Goal: Information Seeking & Learning: Learn about a topic

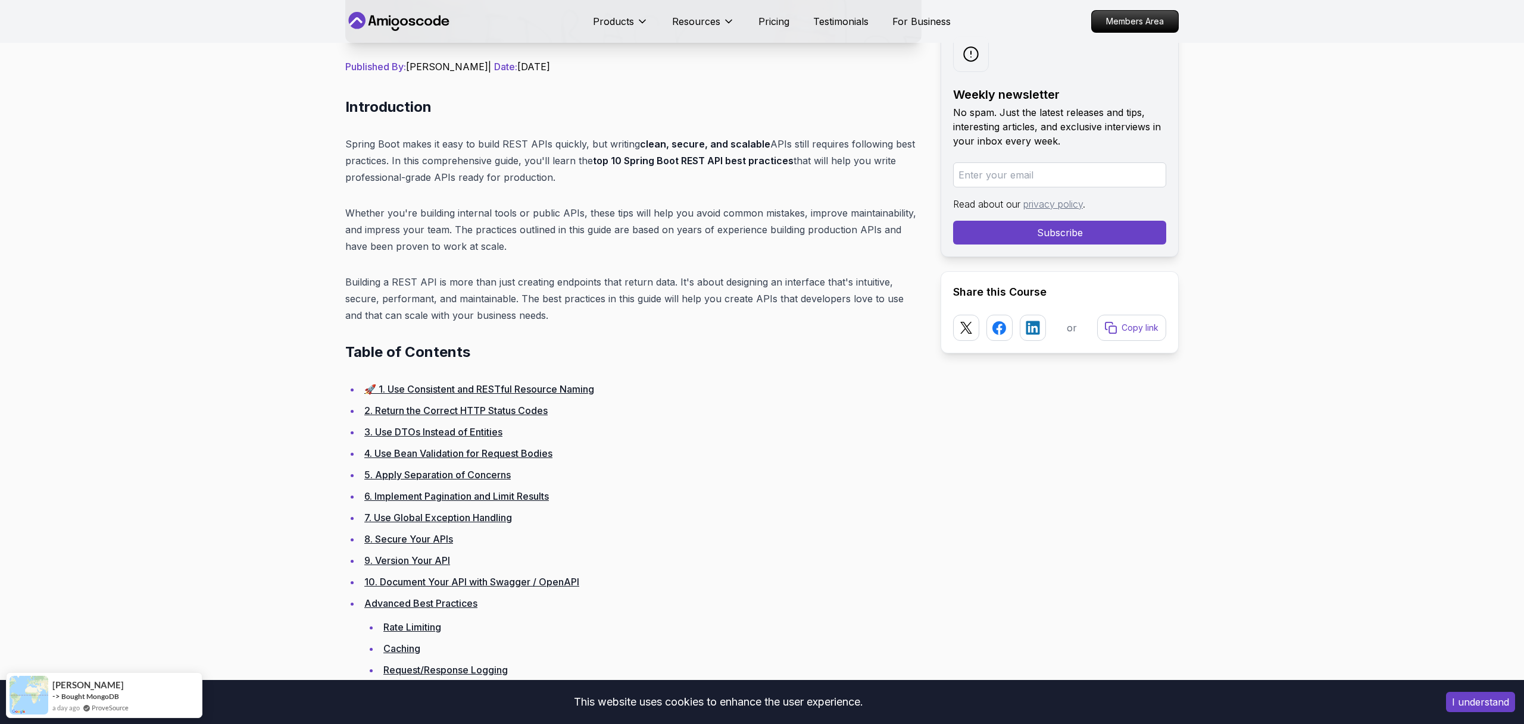
scroll to position [445, 0]
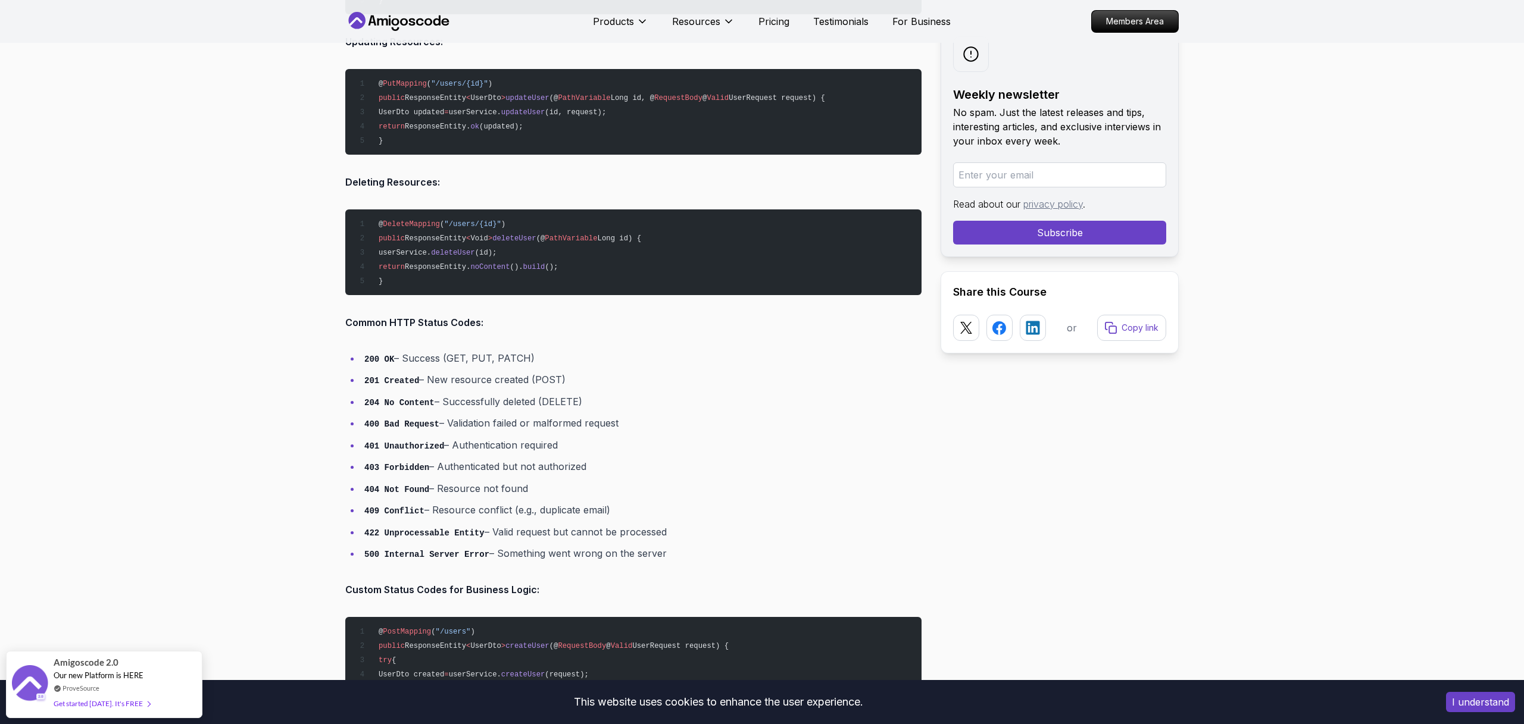
scroll to position [2212, 0]
drag, startPoint x: 345, startPoint y: 321, endPoint x: 673, endPoint y: 549, distance: 400.0
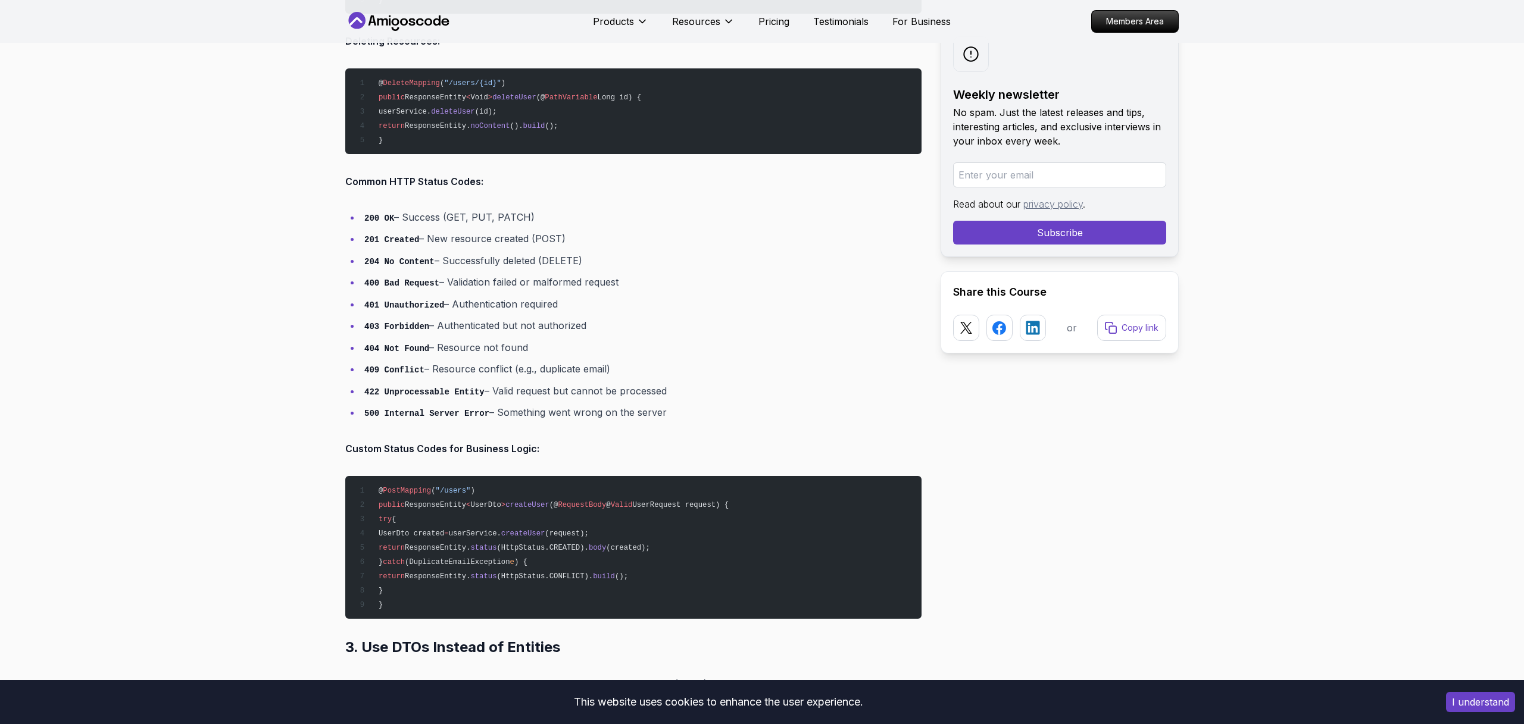
scroll to position [2362, 0]
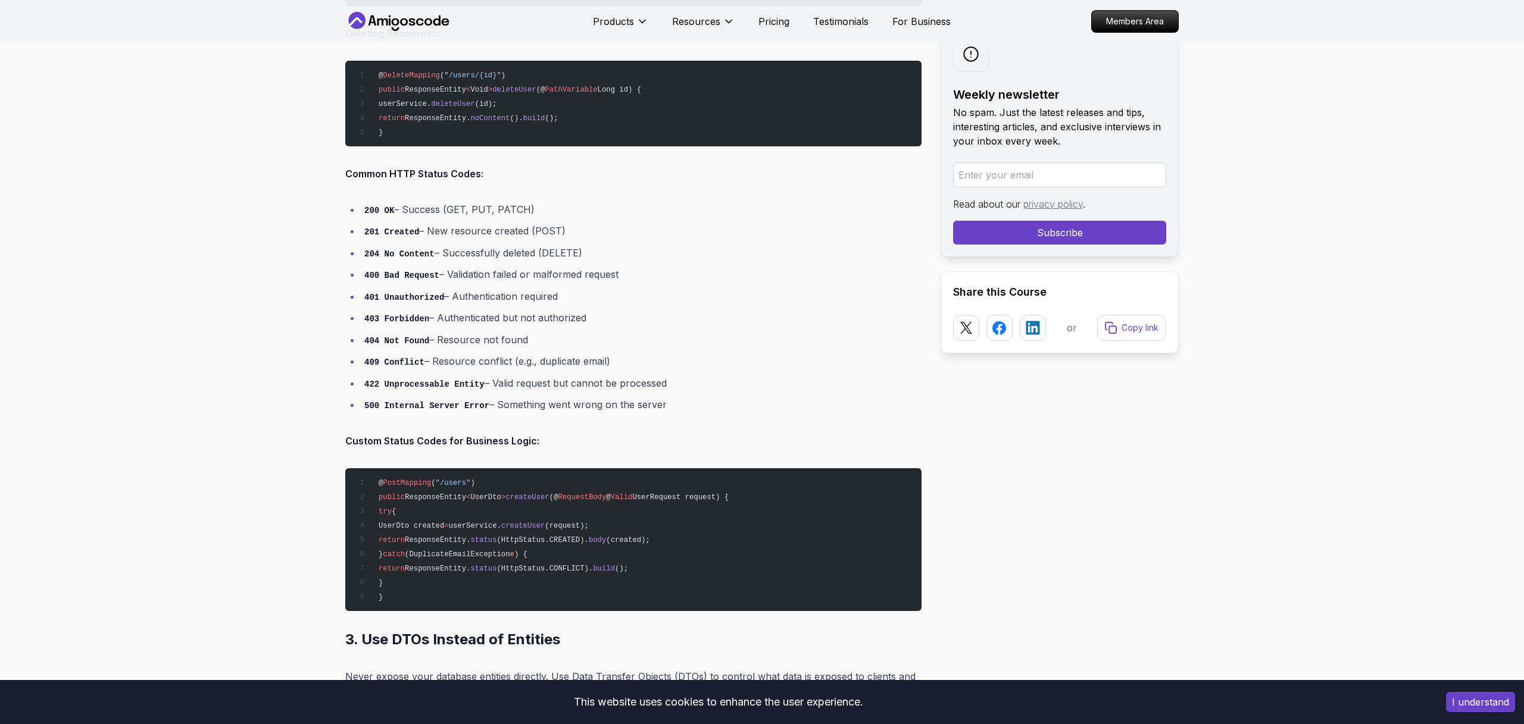
copy div "Common HTTP Status Codes: 200 OK – Success (GET, PUT, PATCH) 201 Created – New …"
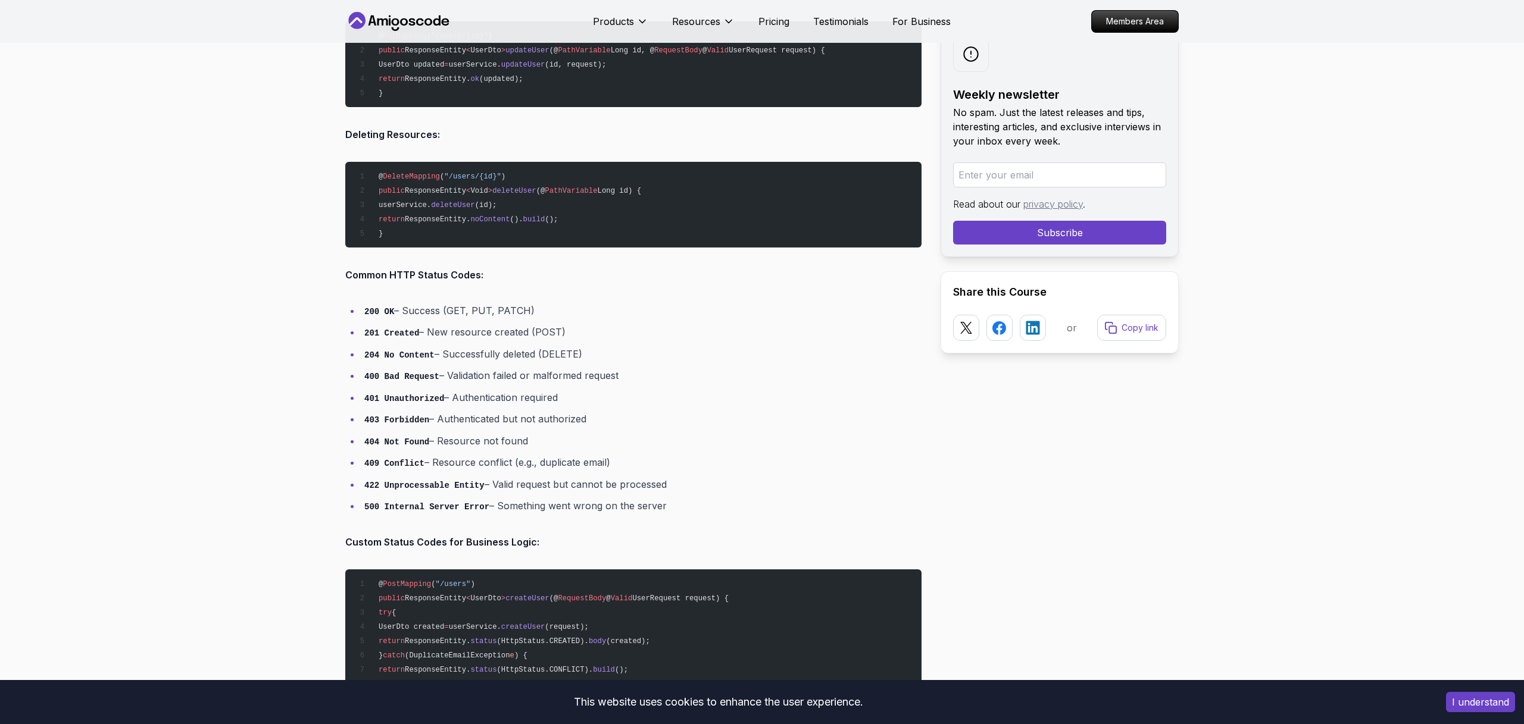
scroll to position [2263, 0]
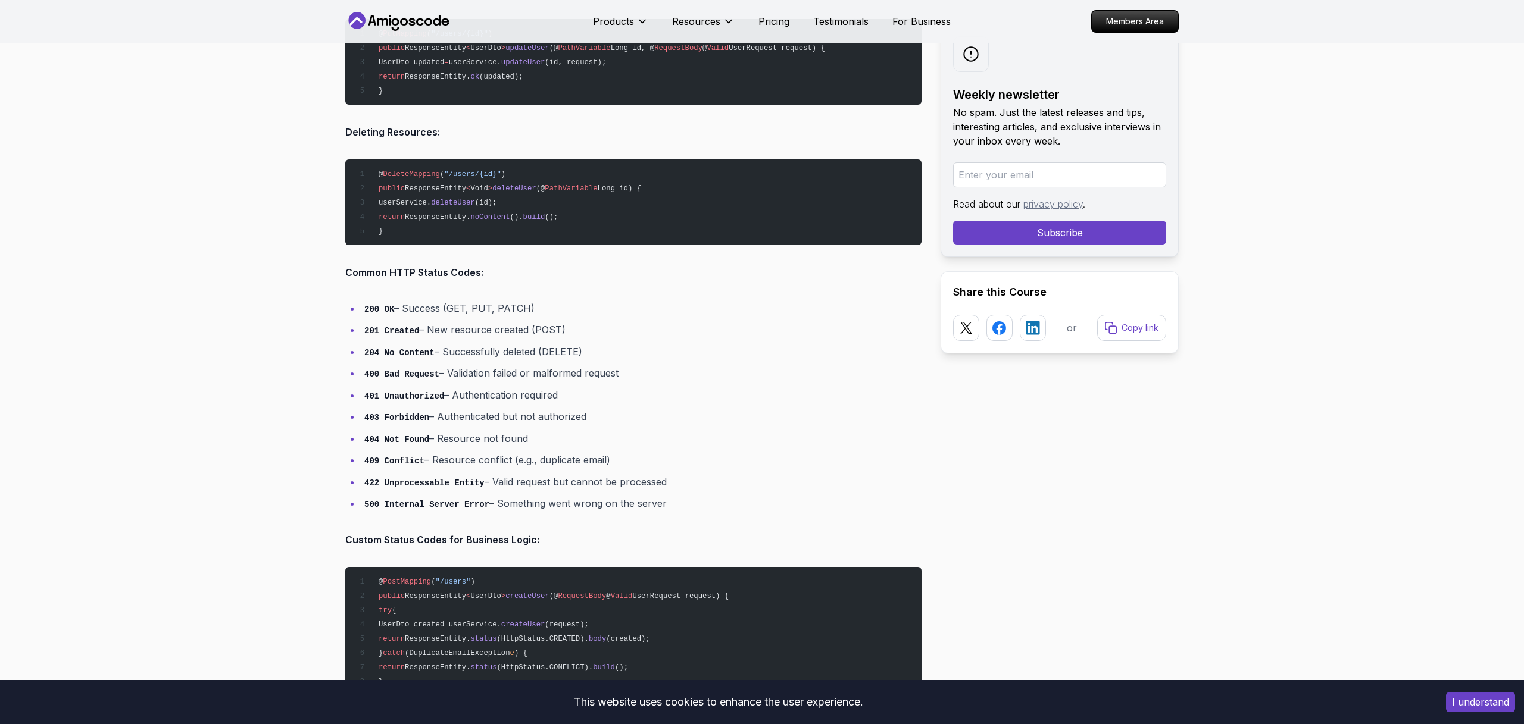
click at [820, 334] on li "201 Created – New resource created (POST)" at bounding box center [641, 329] width 561 height 17
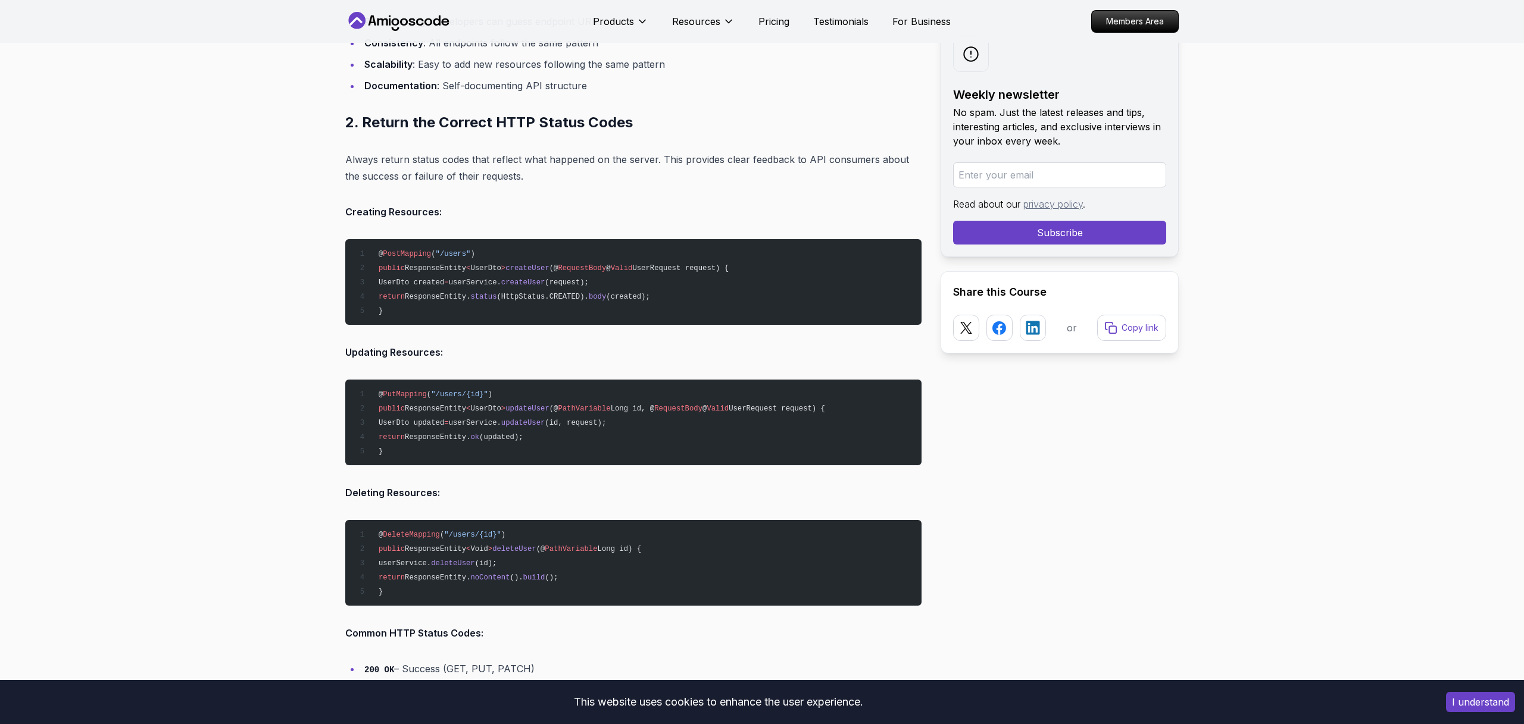
scroll to position [1904, 0]
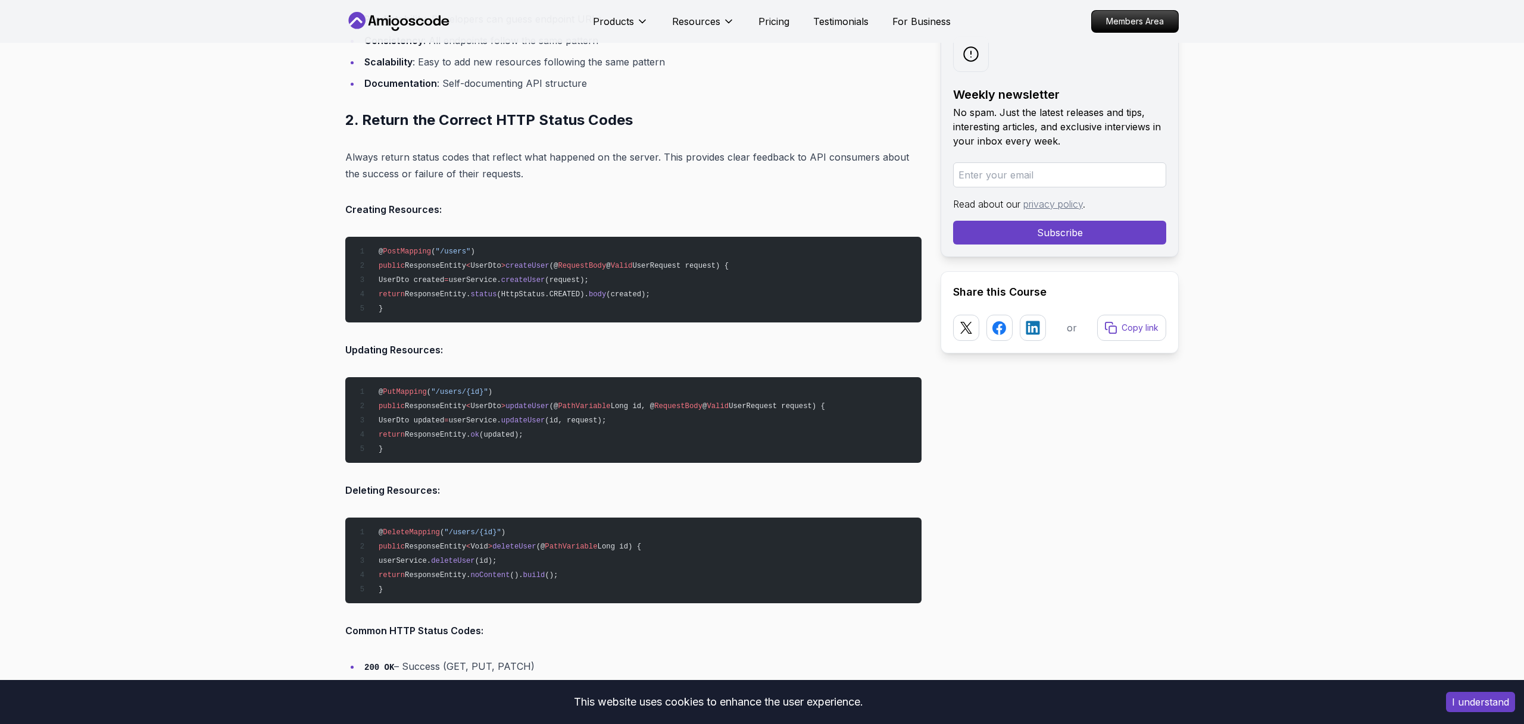
click at [520, 179] on p "Always return status codes that reflect what happened on the server. This provi…" at bounding box center [633, 165] width 576 height 33
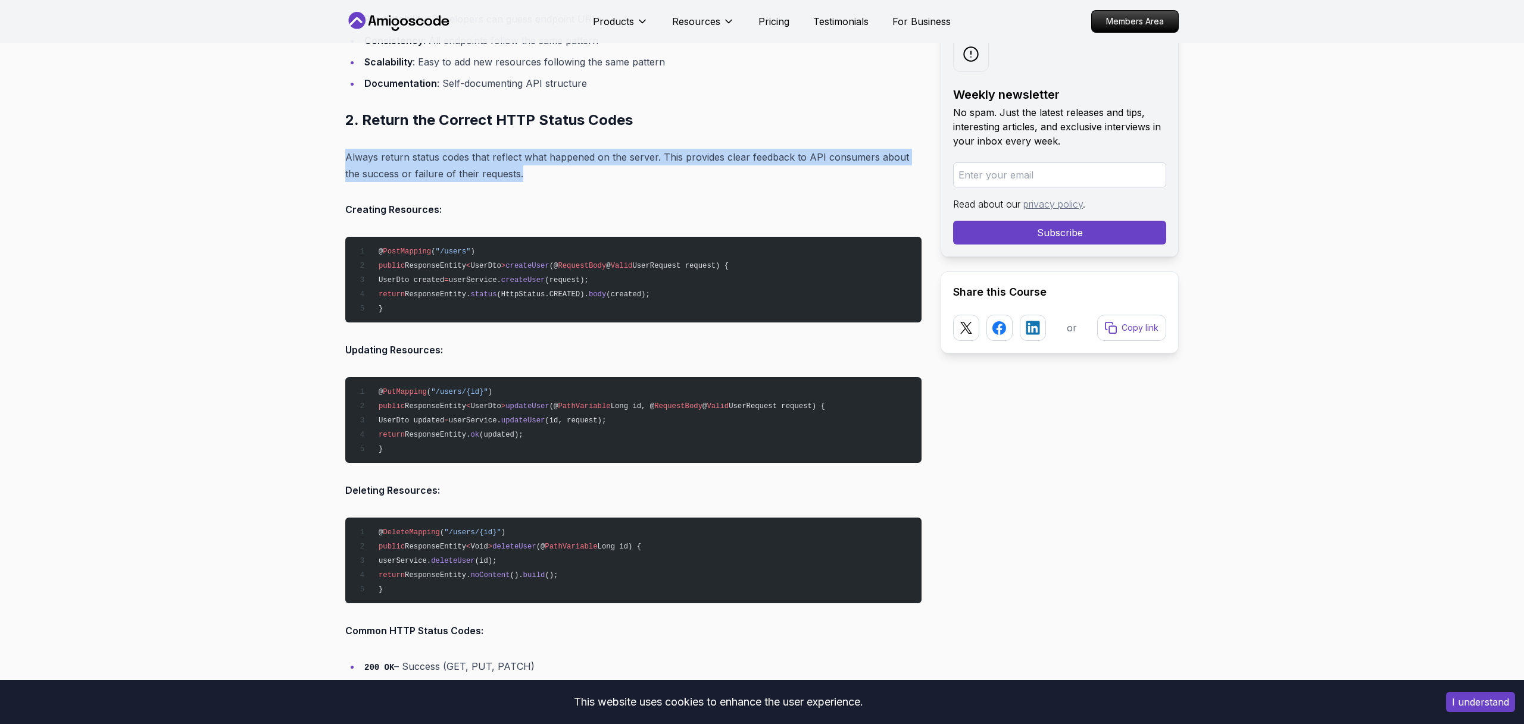
drag, startPoint x: 508, startPoint y: 173, endPoint x: 332, endPoint y: 154, distance: 176.6
copy p "Always return status codes that reflect what happened on the server. This provi…"
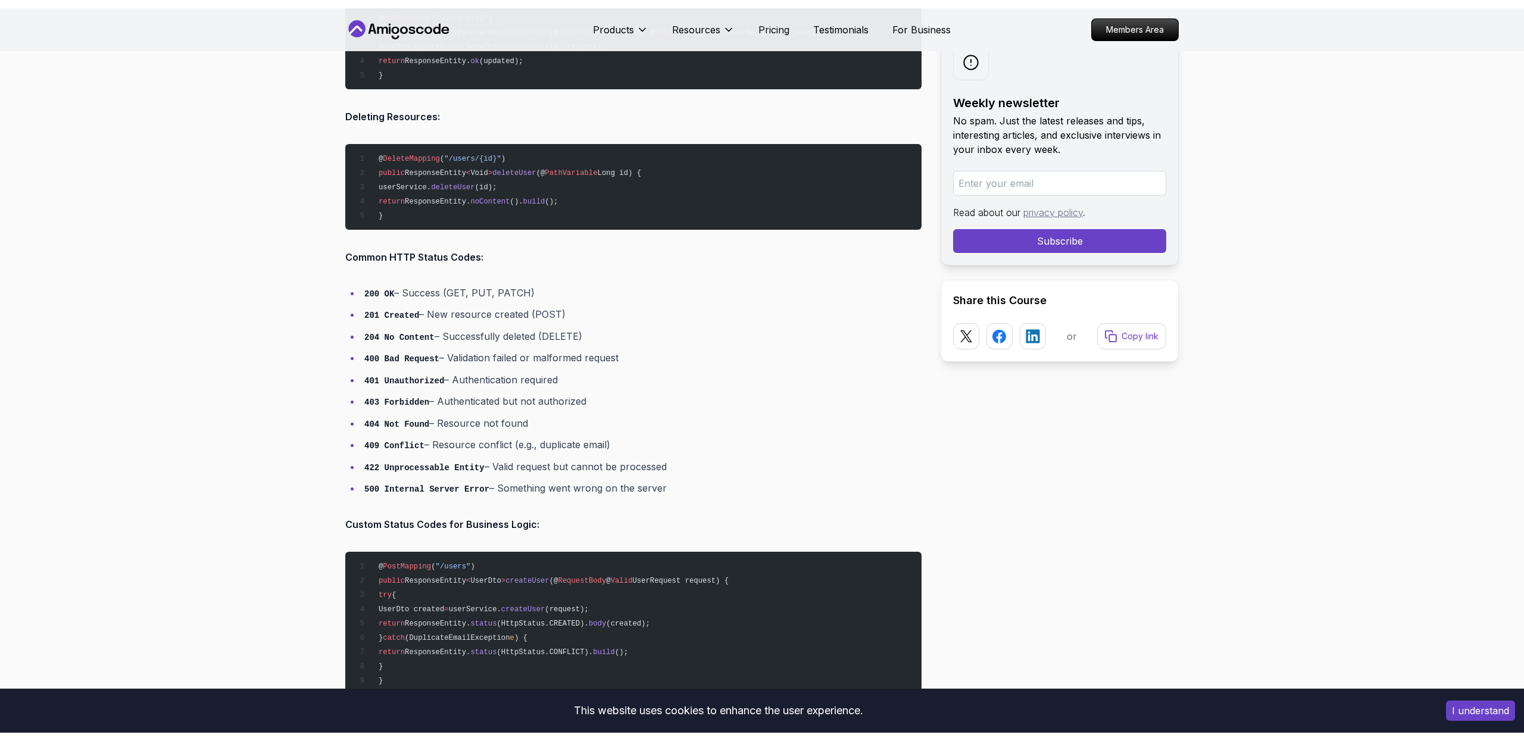
scroll to position [2290, 0]
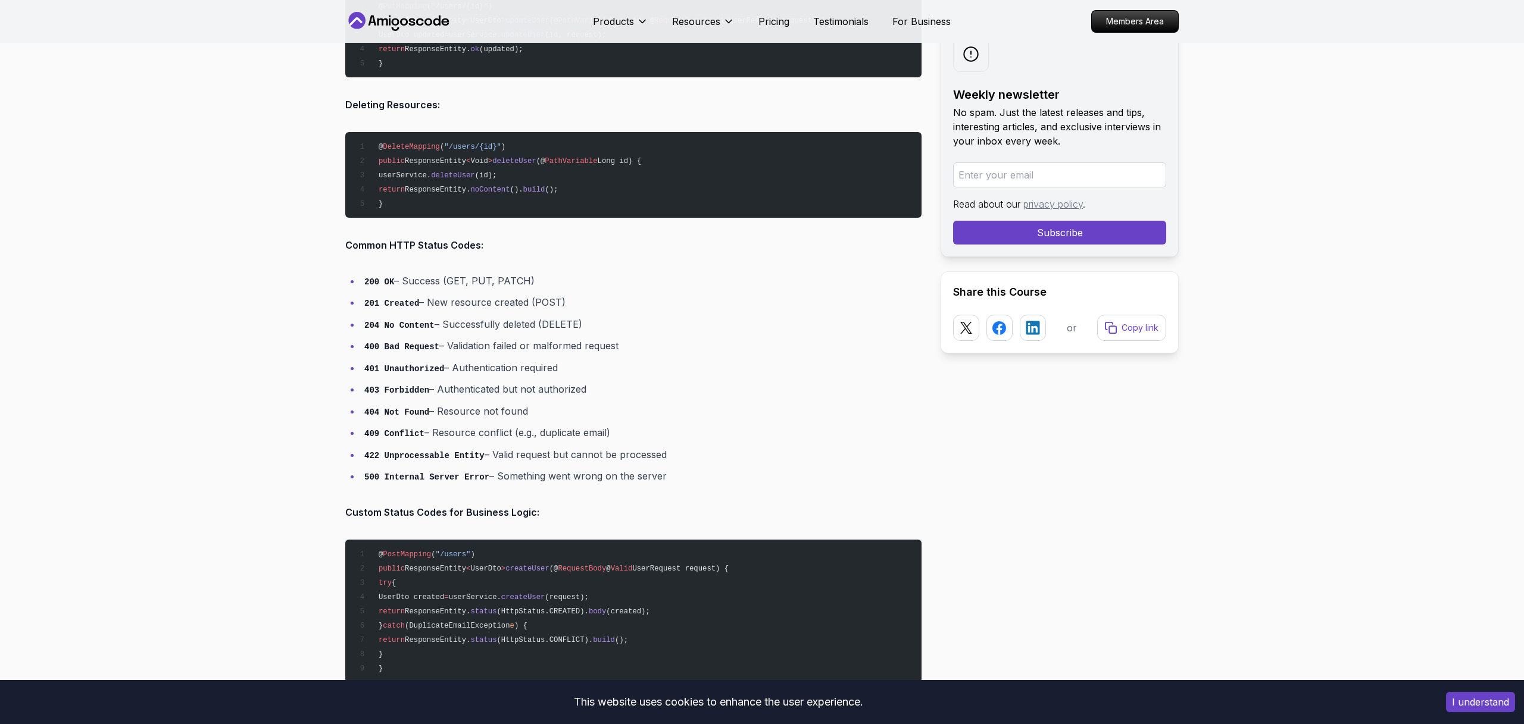
drag, startPoint x: 364, startPoint y: 429, endPoint x: 622, endPoint y: 432, distance: 257.2
click at [622, 432] on li "409 Conflict – Resource conflict (e.g., duplicate email)" at bounding box center [641, 432] width 561 height 17
copy li "409 Conflict – Resource conflict (e.g., duplicate email)"
click at [743, 414] on li "404 Not Found – Resource not found" at bounding box center [641, 411] width 561 height 17
drag, startPoint x: 652, startPoint y: 451, endPoint x: 364, endPoint y: 454, distance: 288.7
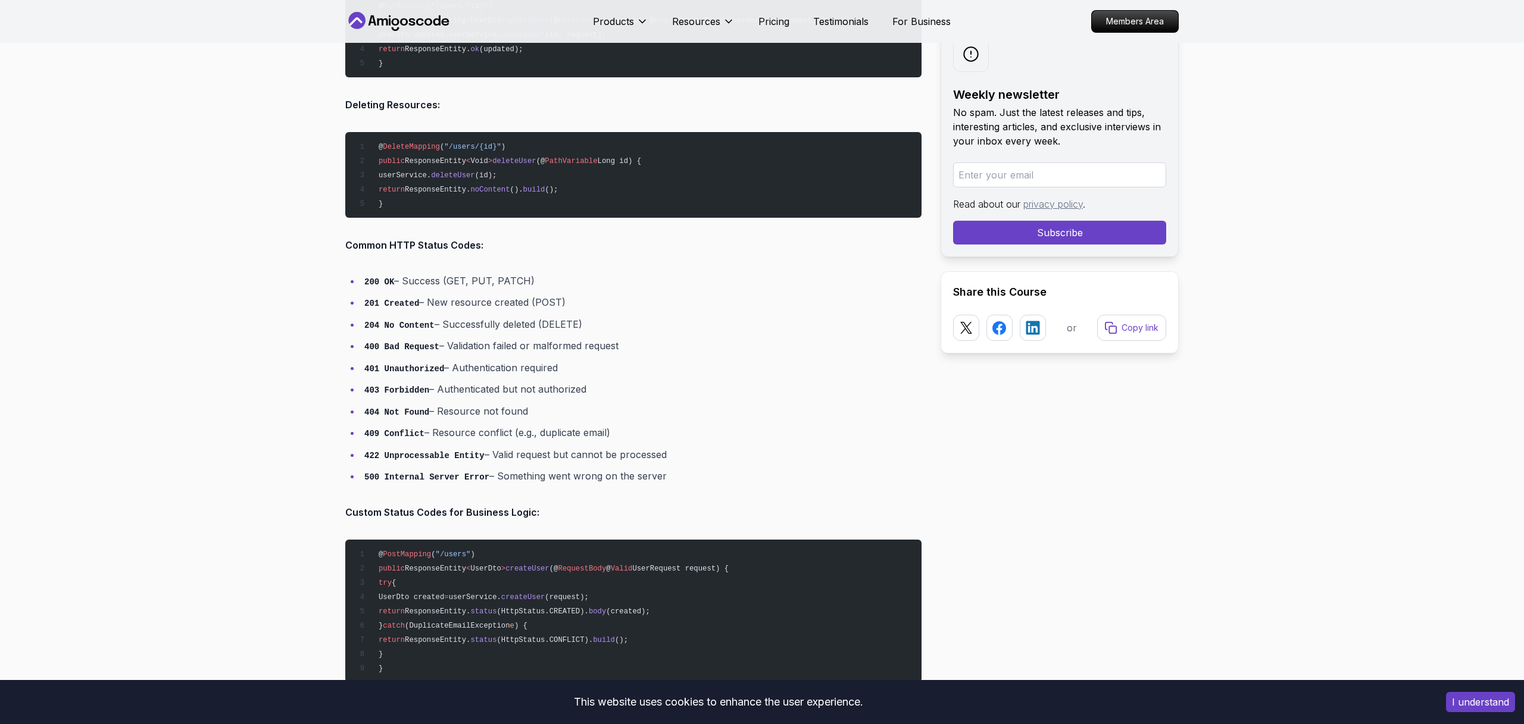
click at [364, 454] on li "422 Unprocessable Entity – Valid request but cannot be processed" at bounding box center [641, 454] width 561 height 17
copy li "422 Unprocessable Entity – Valid request but cannot be processed"
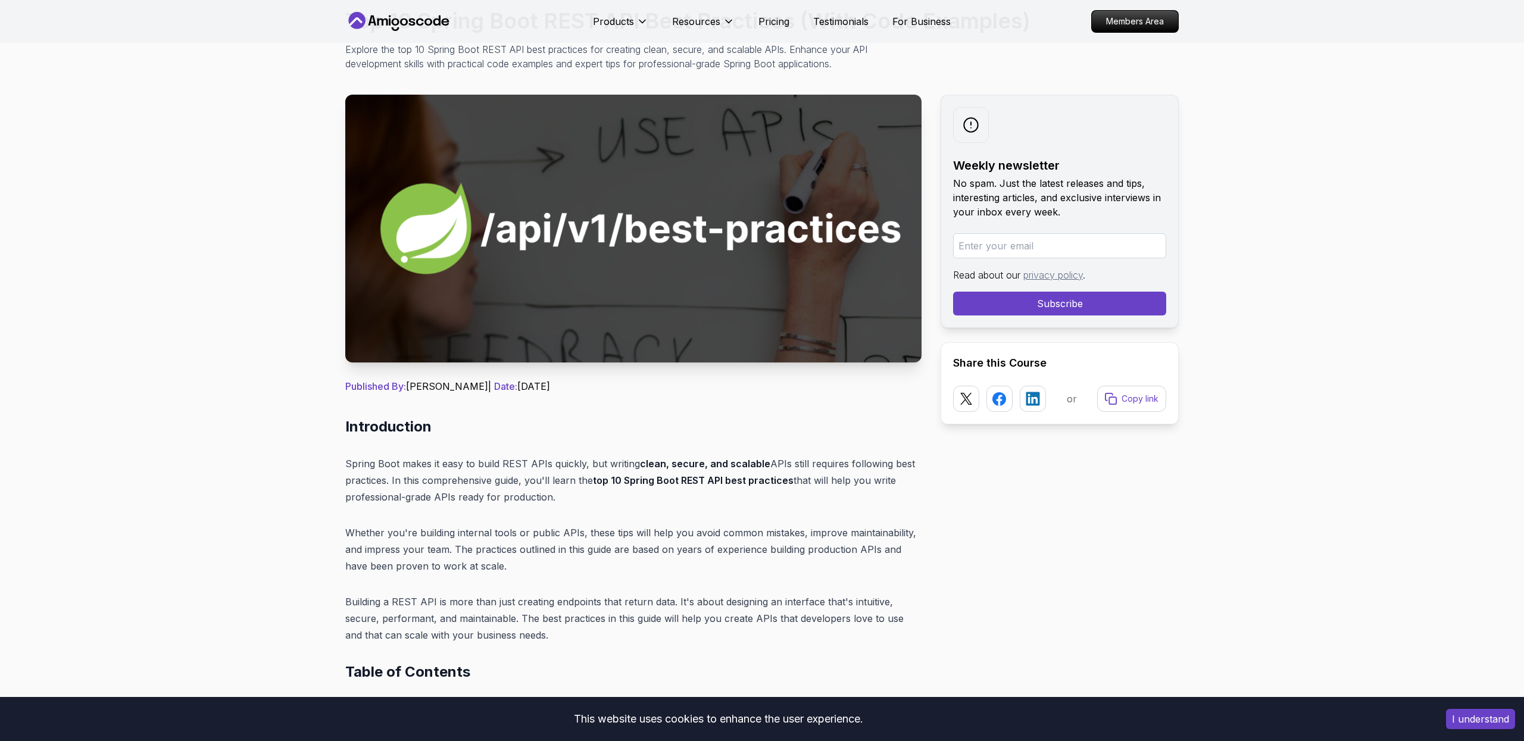
scroll to position [0, 0]
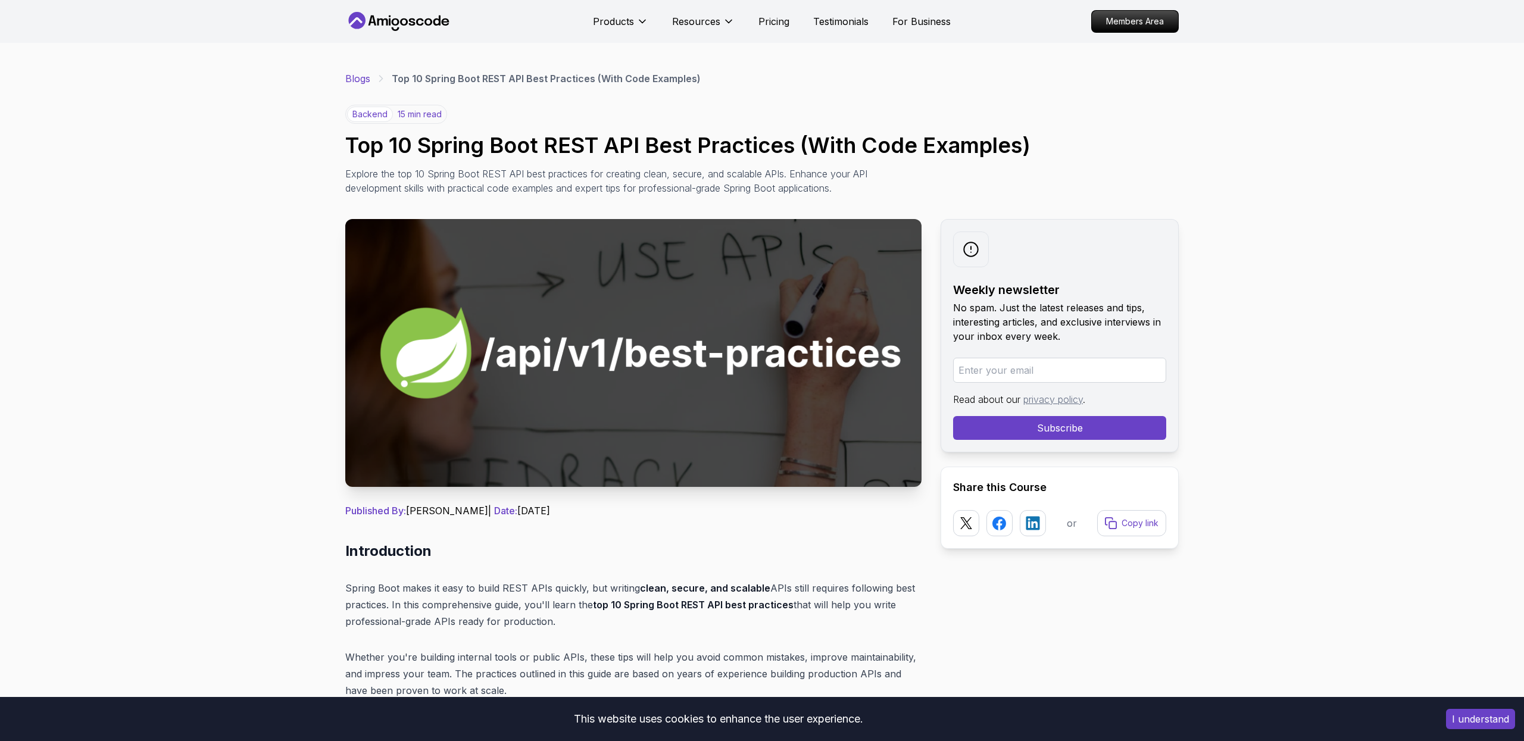
click at [363, 77] on link "Blogs" at bounding box center [357, 78] width 25 height 14
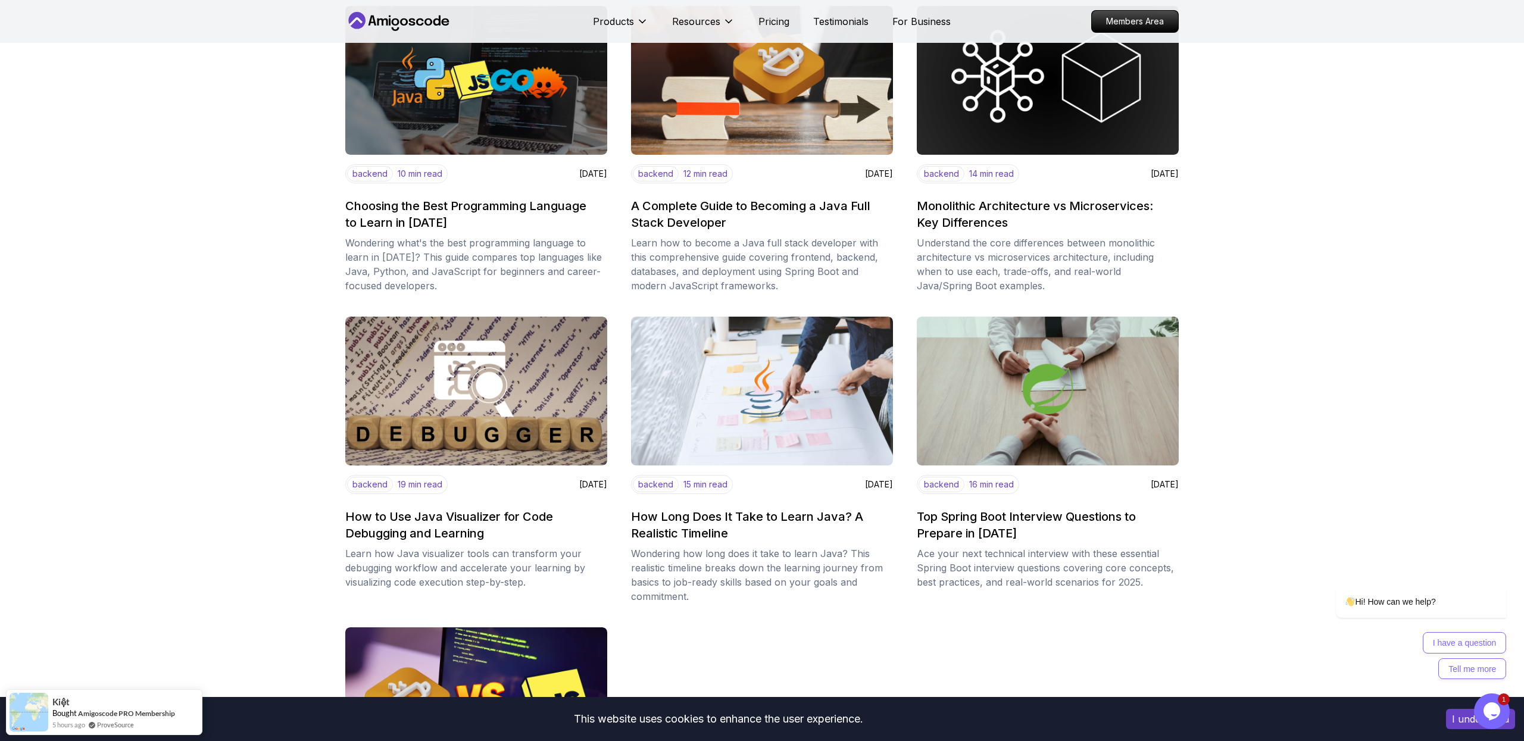
scroll to position [514, 0]
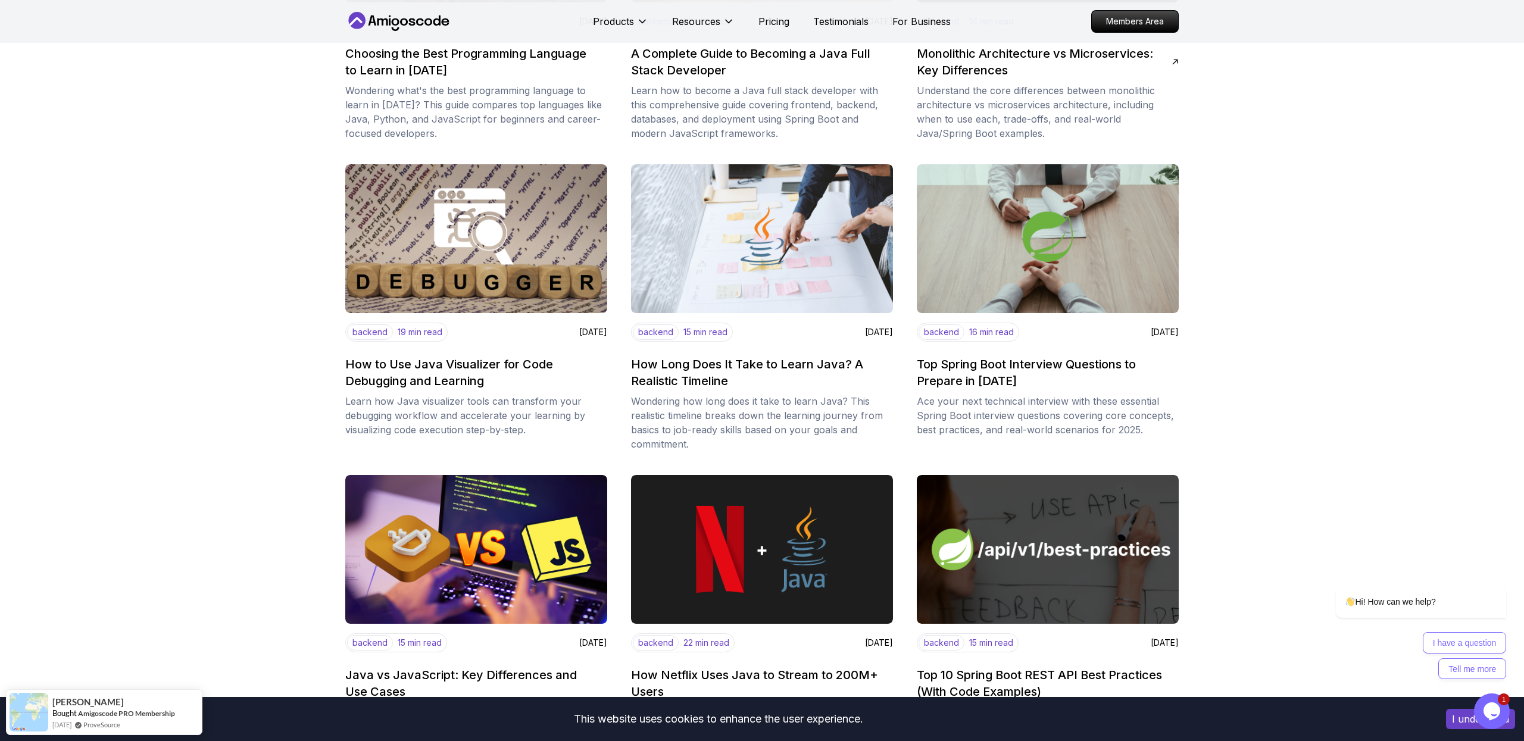
scroll to position [635, 0]
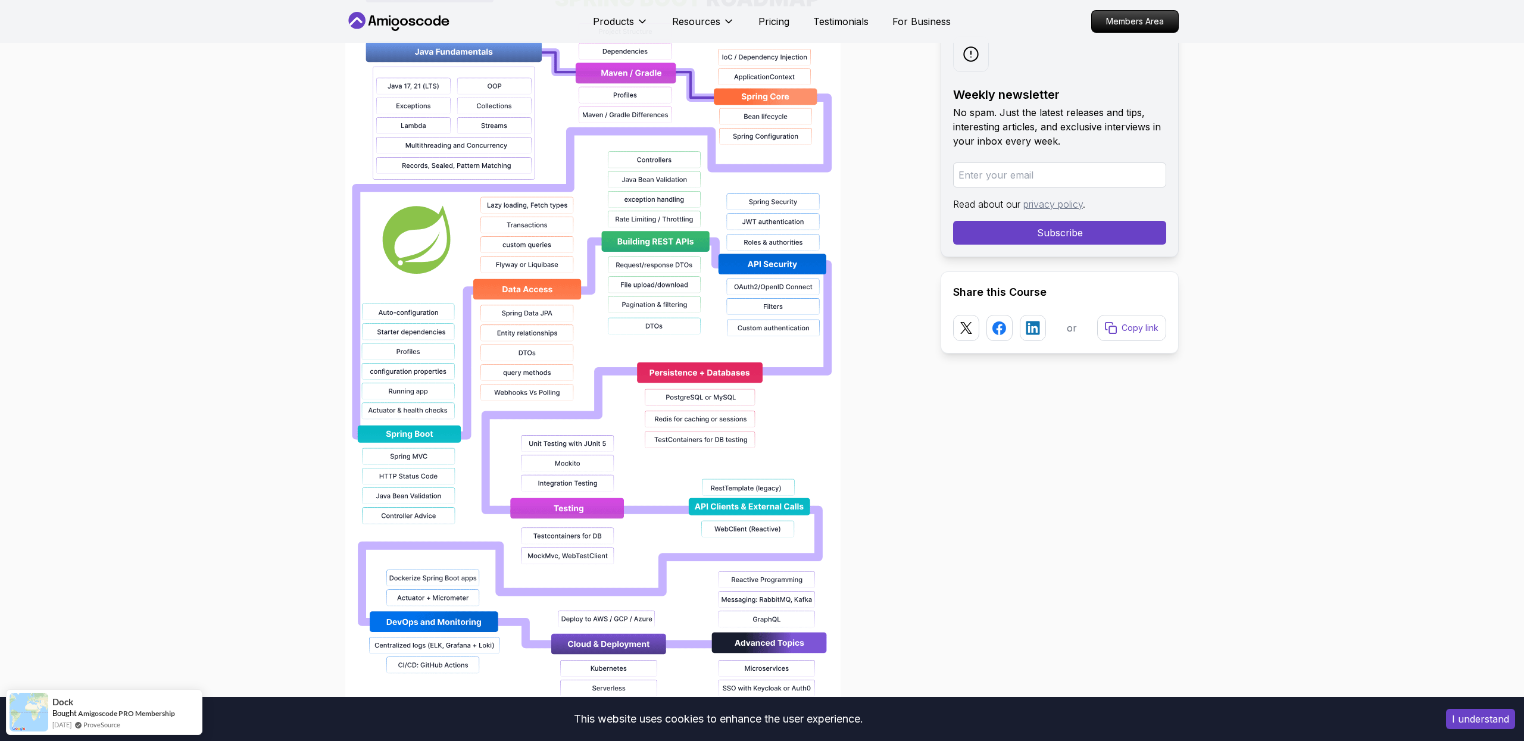
scroll to position [914, 0]
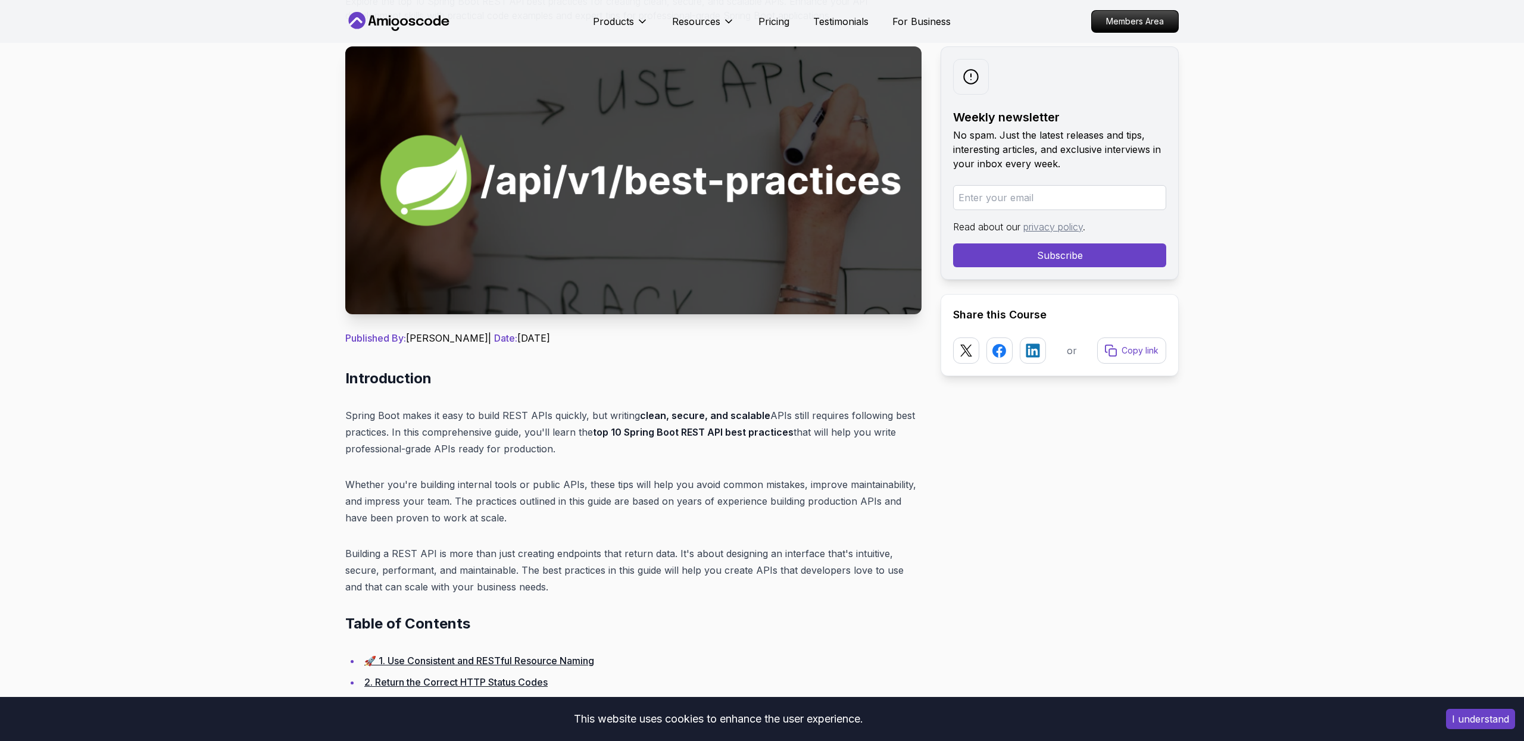
scroll to position [172, 0]
